Goal: Transaction & Acquisition: Purchase product/service

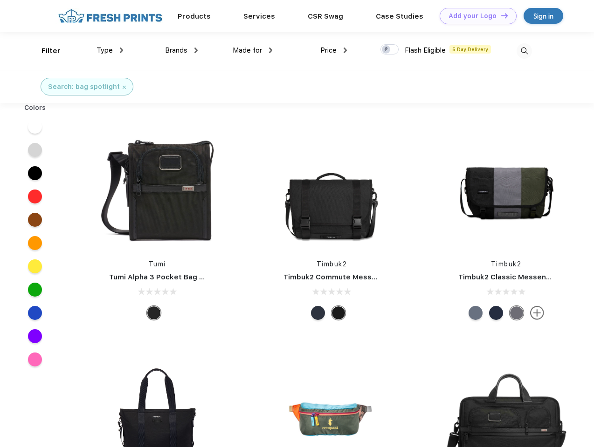
click at [474, 16] on link "Add your Logo Design Tool" at bounding box center [477, 16] width 77 height 16
click at [0, 0] on div "Design Tool" at bounding box center [0, 0] width 0 height 0
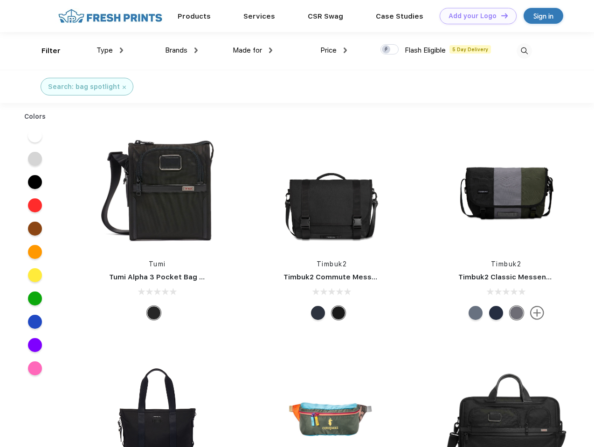
click at [500, 15] on link "Add your Logo Design Tool" at bounding box center [477, 16] width 77 height 16
click at [45, 51] on div "Filter" at bounding box center [50, 51] width 19 height 11
click at [110, 50] on span "Type" at bounding box center [104, 50] width 16 height 8
click at [181, 50] on span "Brands" at bounding box center [176, 50] width 22 height 8
click at [253, 50] on span "Made for" at bounding box center [247, 50] width 29 height 8
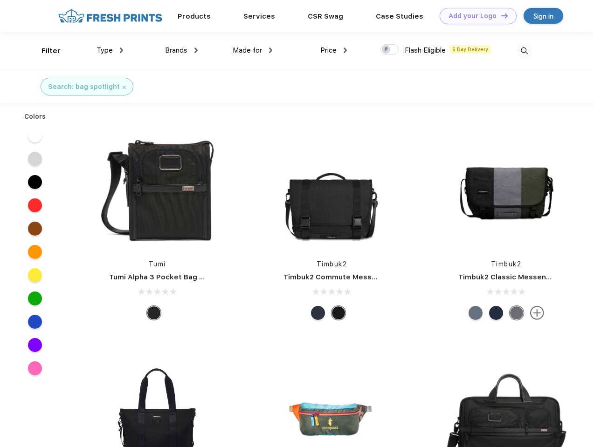
click at [334, 50] on span "Price" at bounding box center [328, 50] width 16 height 8
click at [390, 50] on div at bounding box center [389, 49] width 18 height 10
click at [386, 50] on input "checkbox" at bounding box center [383, 47] width 6 height 6
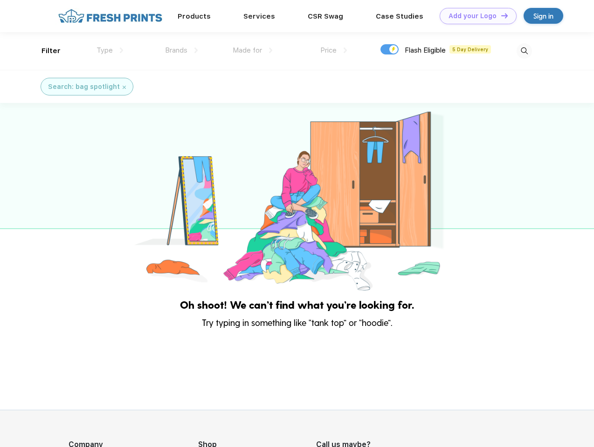
click at [524, 51] on img at bounding box center [523, 50] width 15 height 15
